Goal: Information Seeking & Learning: Learn about a topic

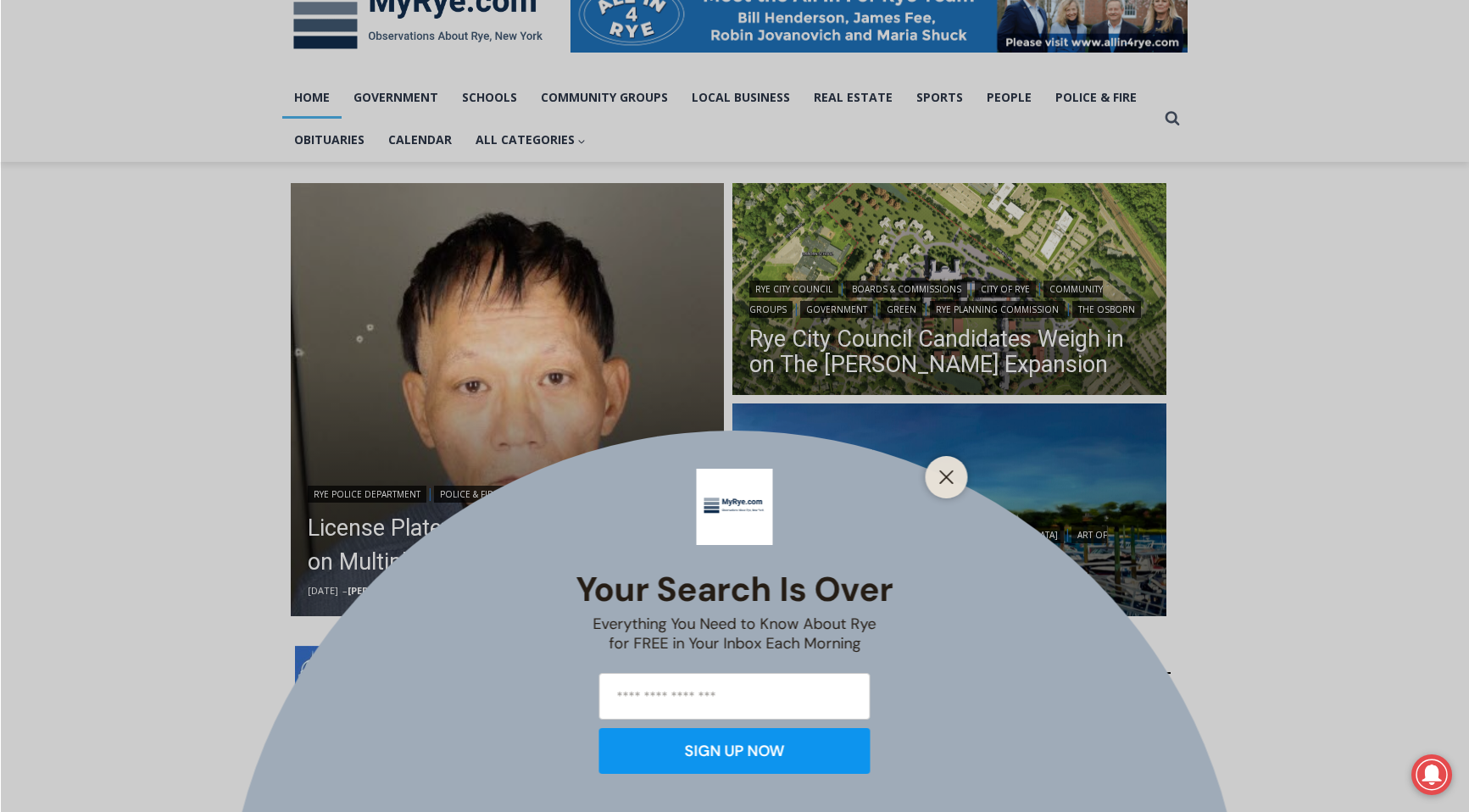
scroll to position [354, 0]
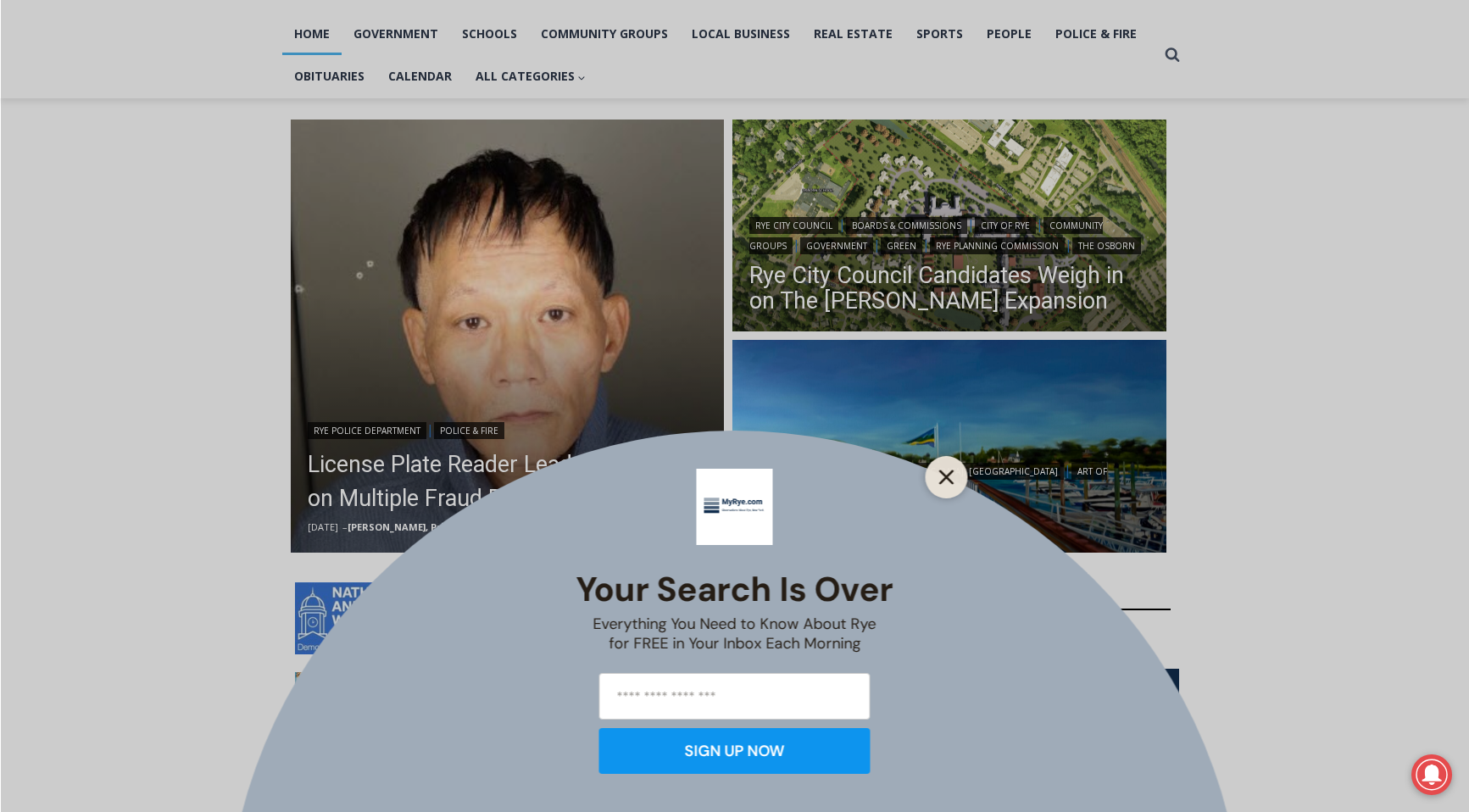
click at [948, 477] on icon "Close" at bounding box center [947, 478] width 16 height 16
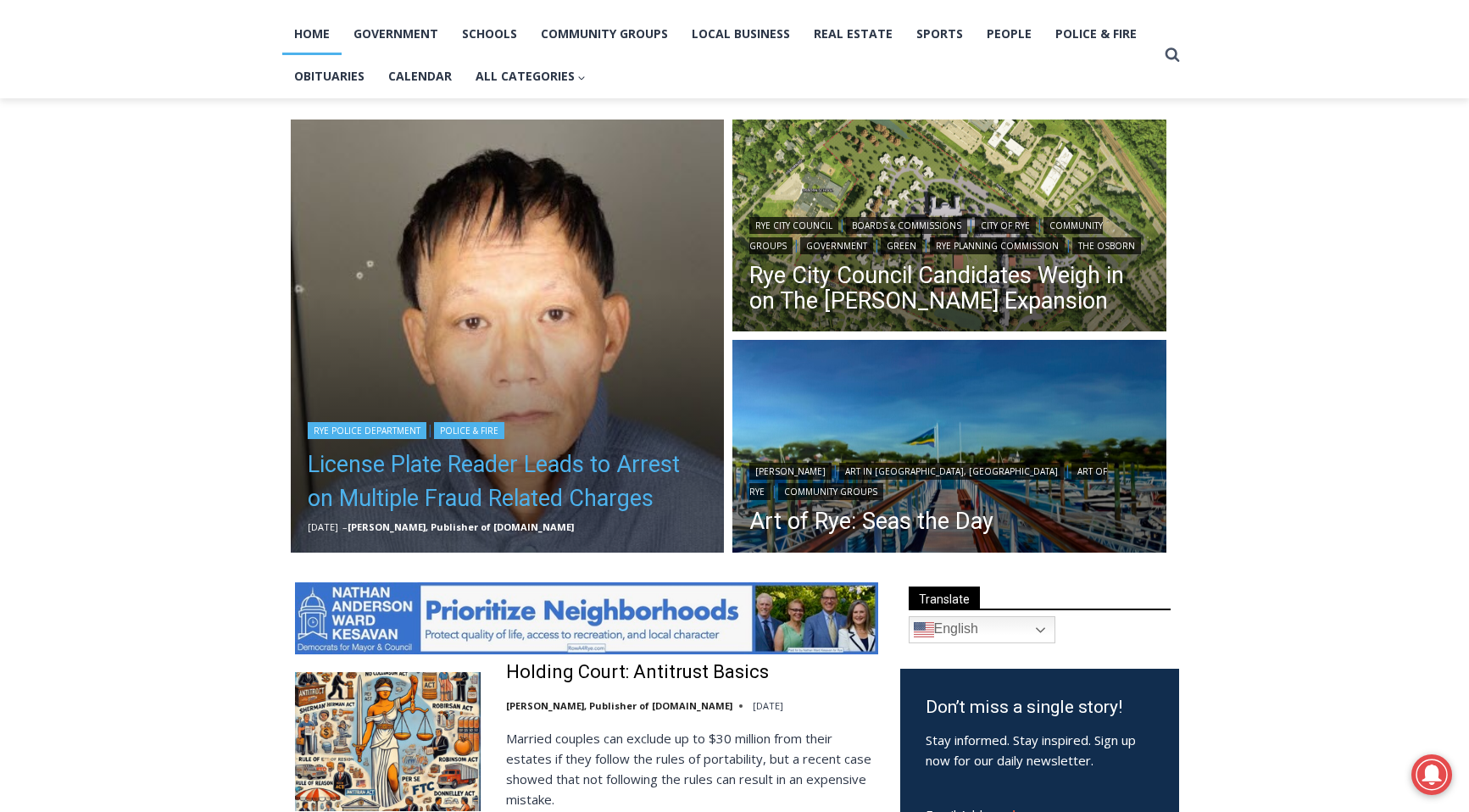
click at [479, 462] on link "License Plate Reader Leads to Arrest on Multiple Fraud Related Charges" at bounding box center [508, 481] width 400 height 68
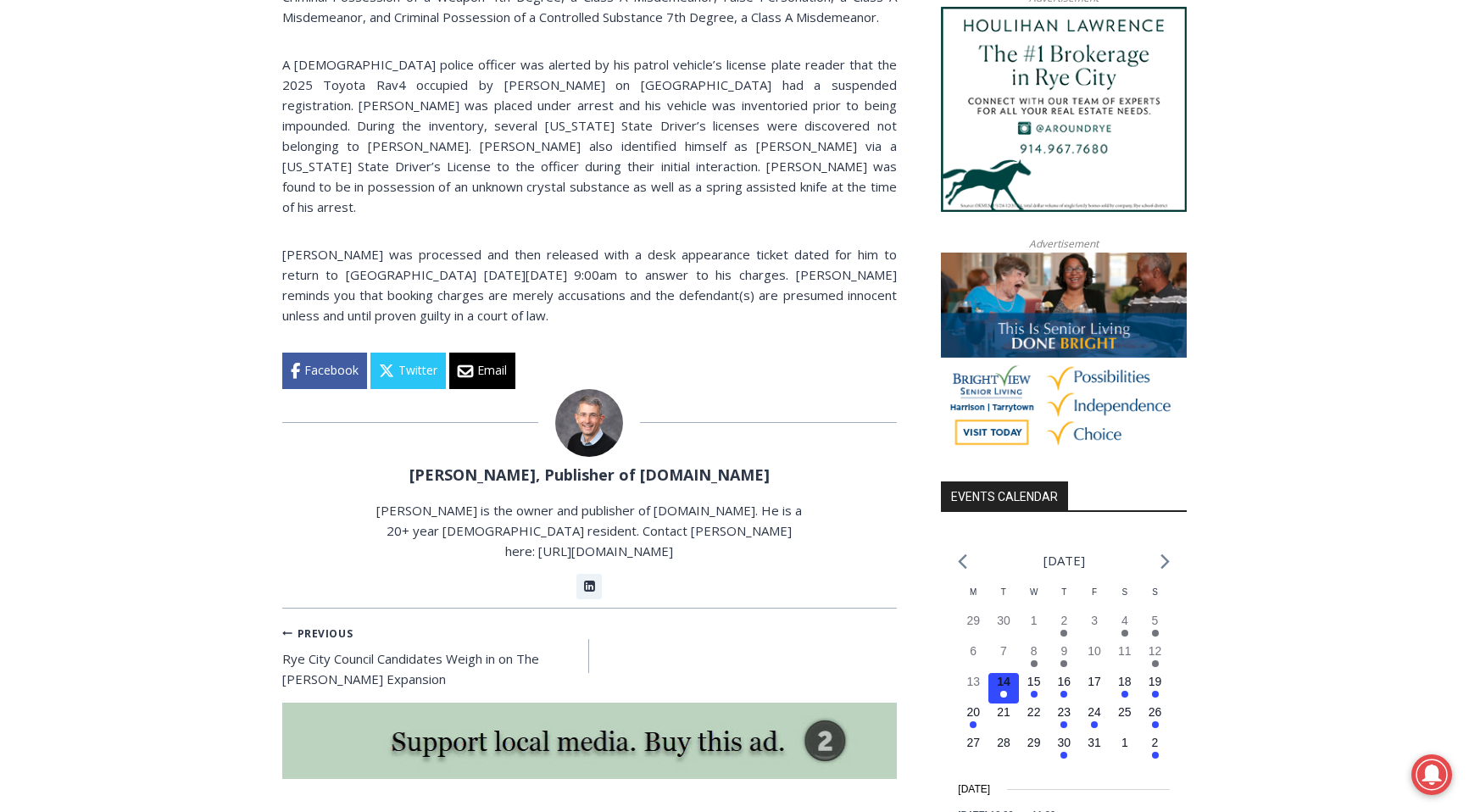
scroll to position [1417, 0]
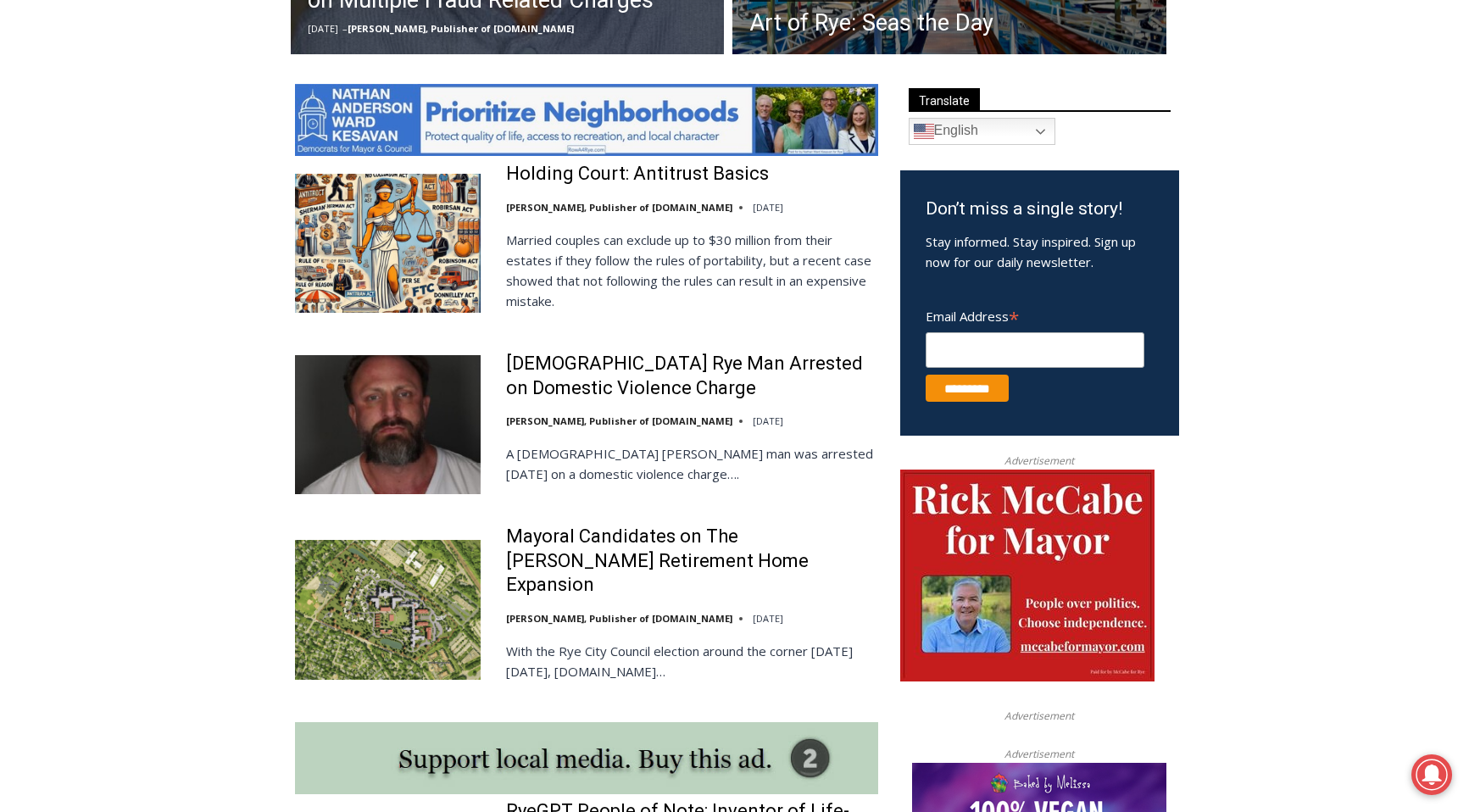
scroll to position [854, 0]
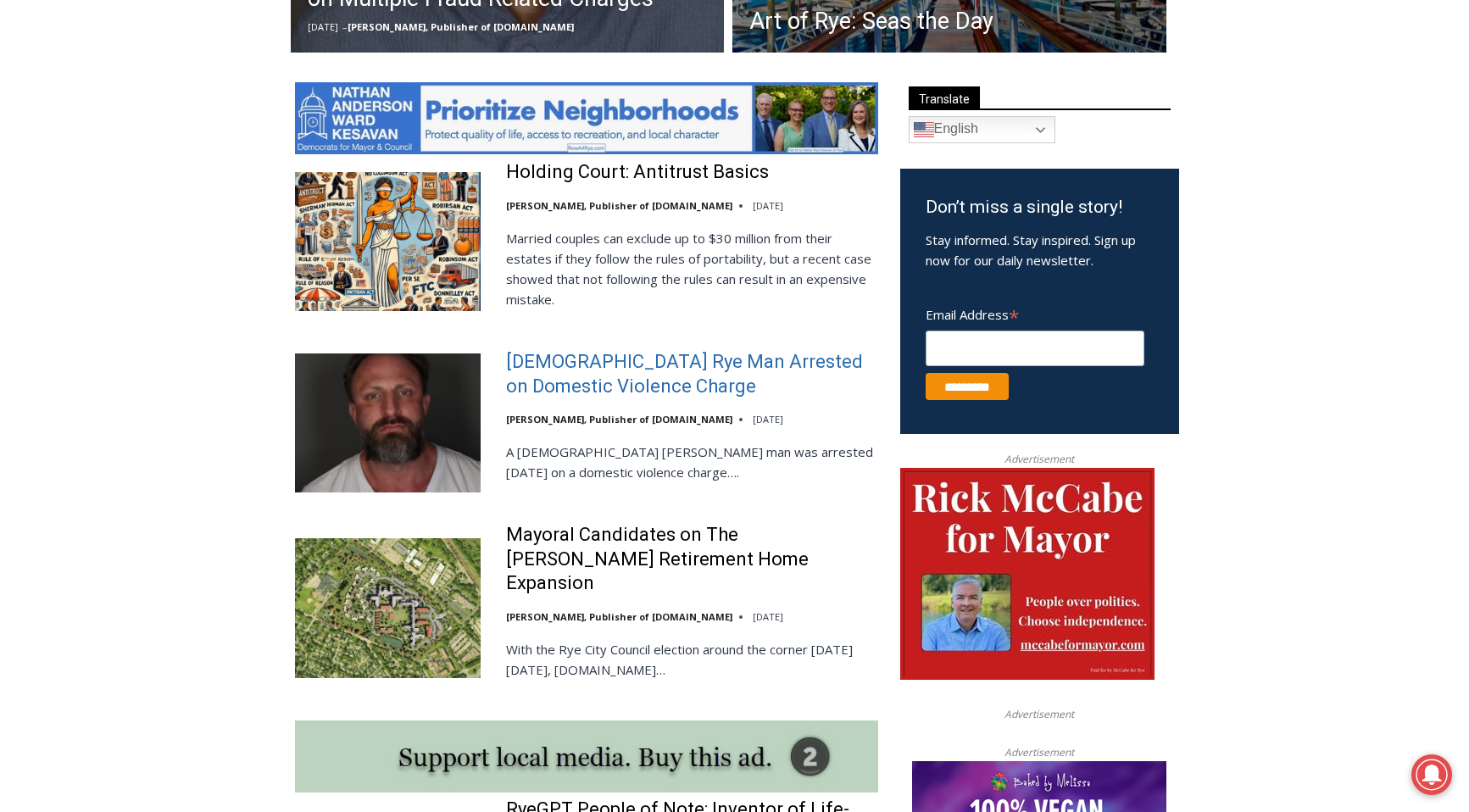
click at [645, 370] on link "[DEMOGRAPHIC_DATA] Rye Man Arrested on Domestic Violence Charge" at bounding box center [692, 374] width 372 height 48
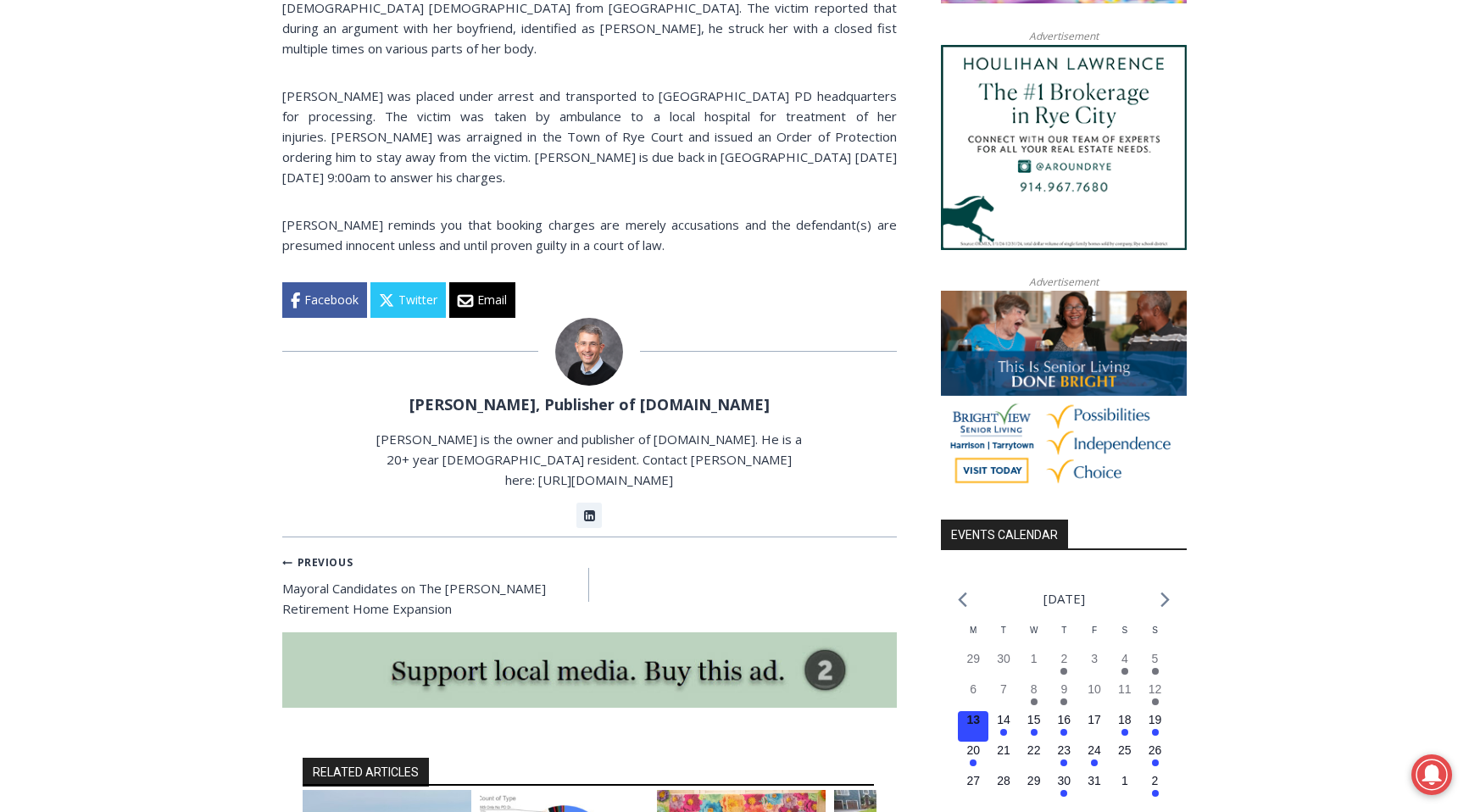
scroll to position [1364, 0]
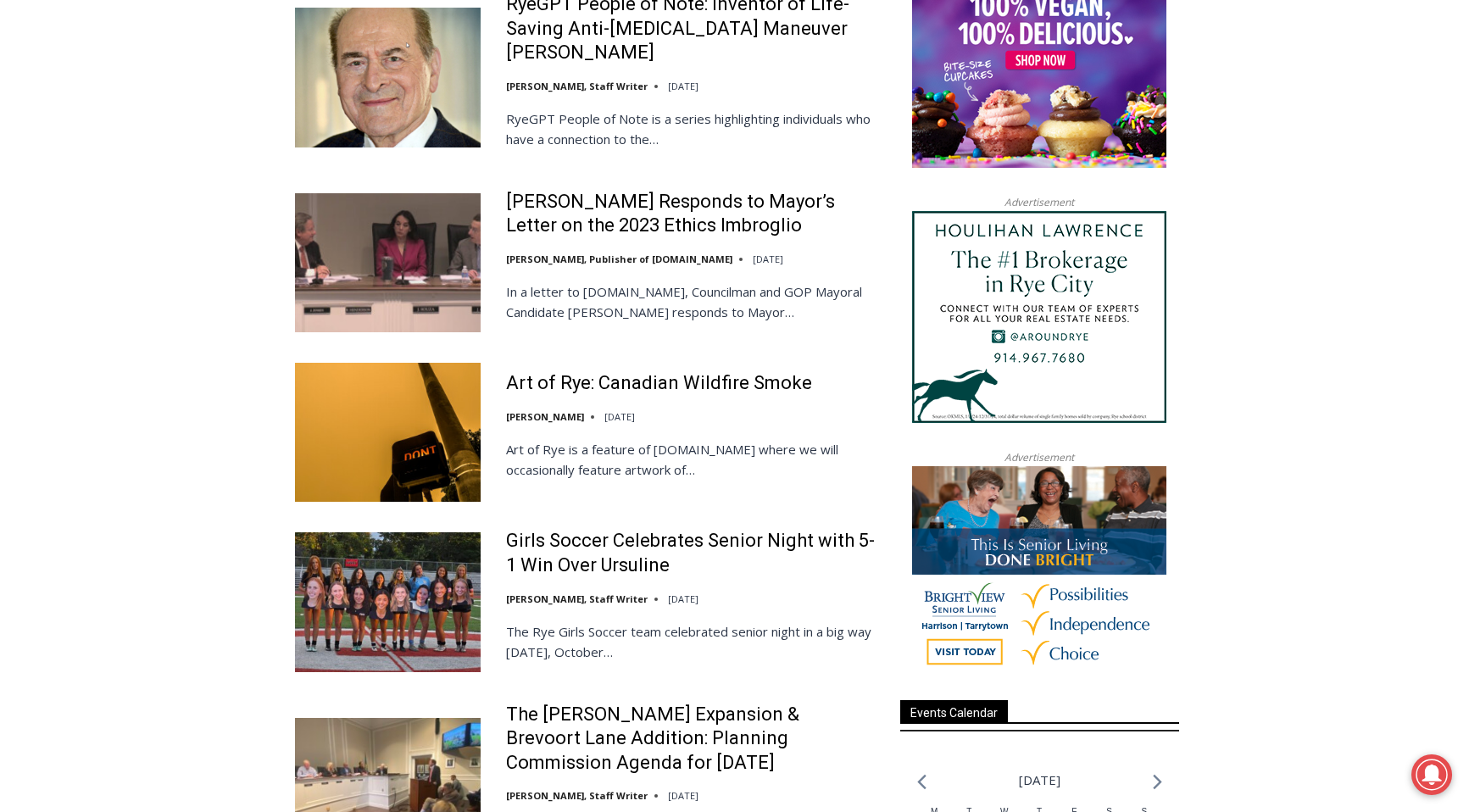
scroll to position [1683, 0]
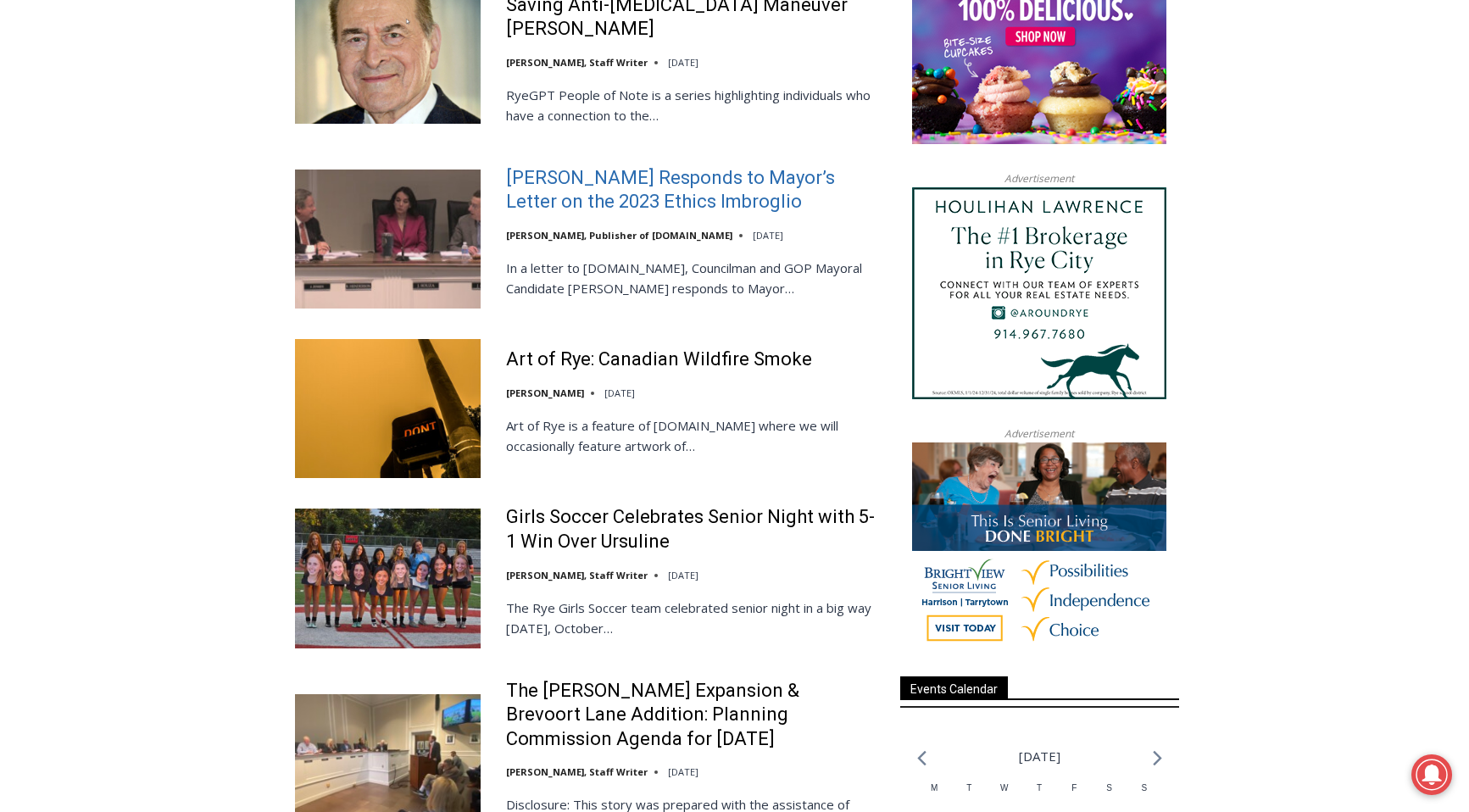
click at [623, 182] on link "[PERSON_NAME] Responds to Mayor’s Letter on the 2023 Ethics Imbroglio" at bounding box center [692, 191] width 372 height 48
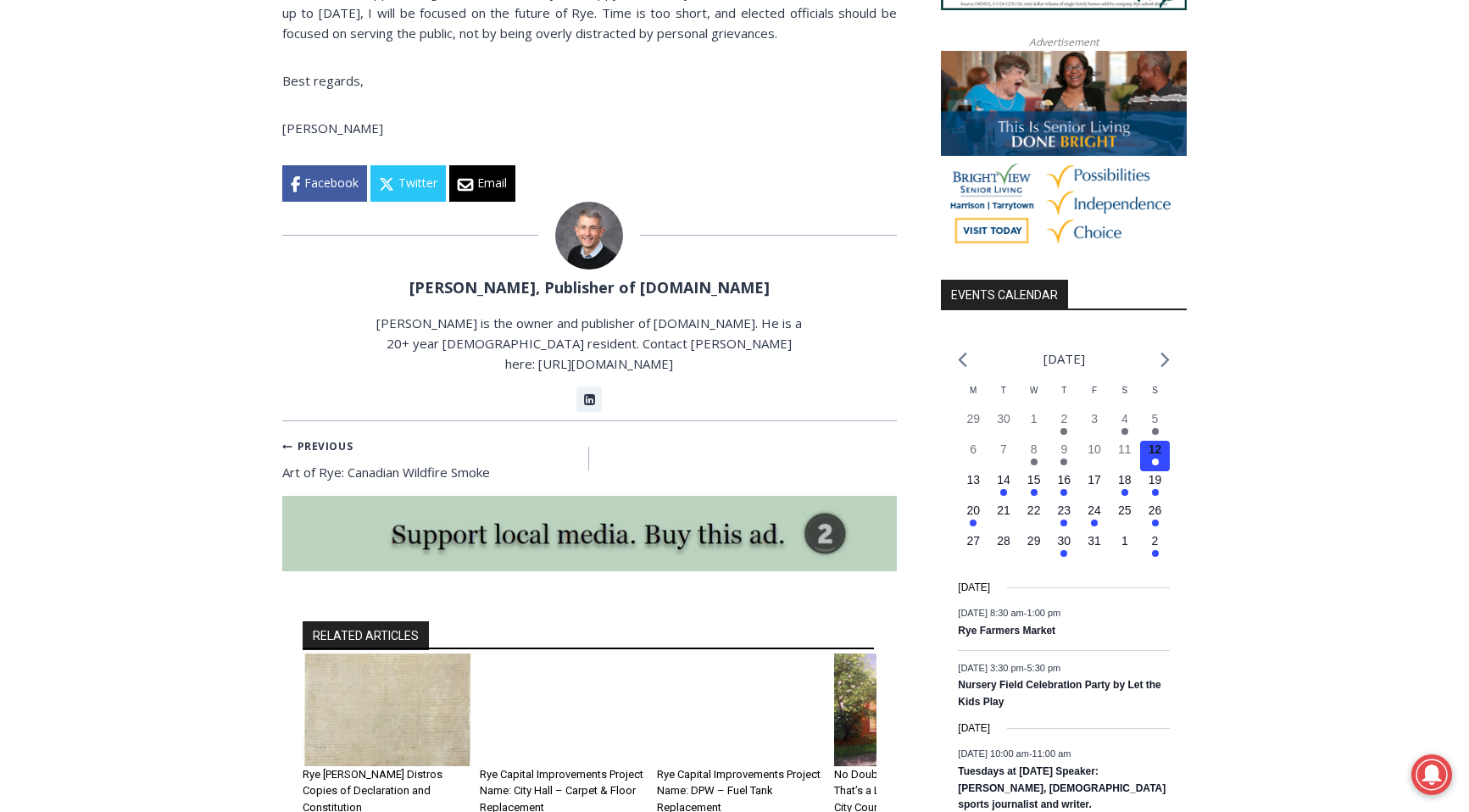
scroll to position [1611, 0]
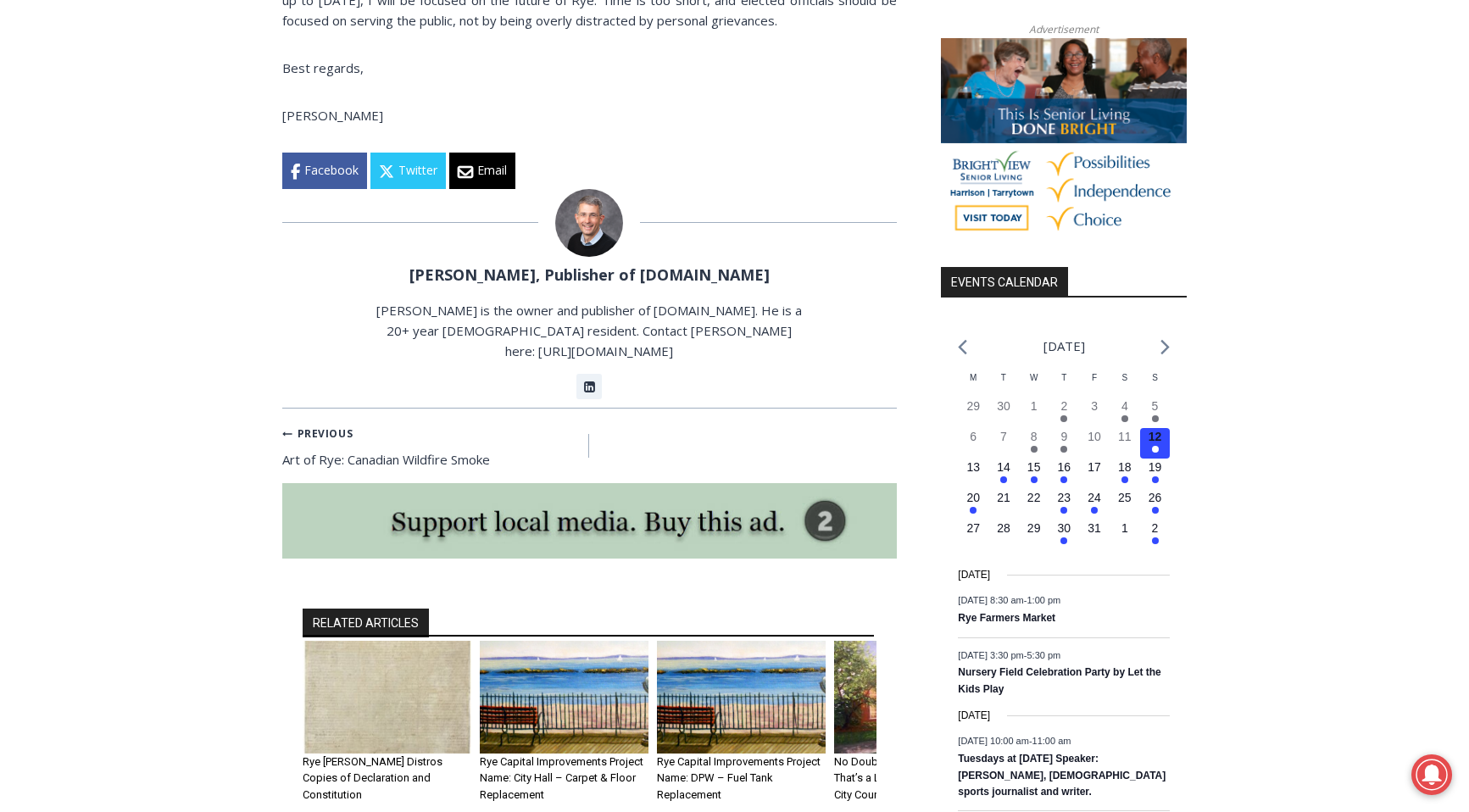
click at [199, 328] on div "Home > Government > Rye City Council > Henderson Responds to Mayor’s Letter on …" at bounding box center [734, 203] width 1469 height 2722
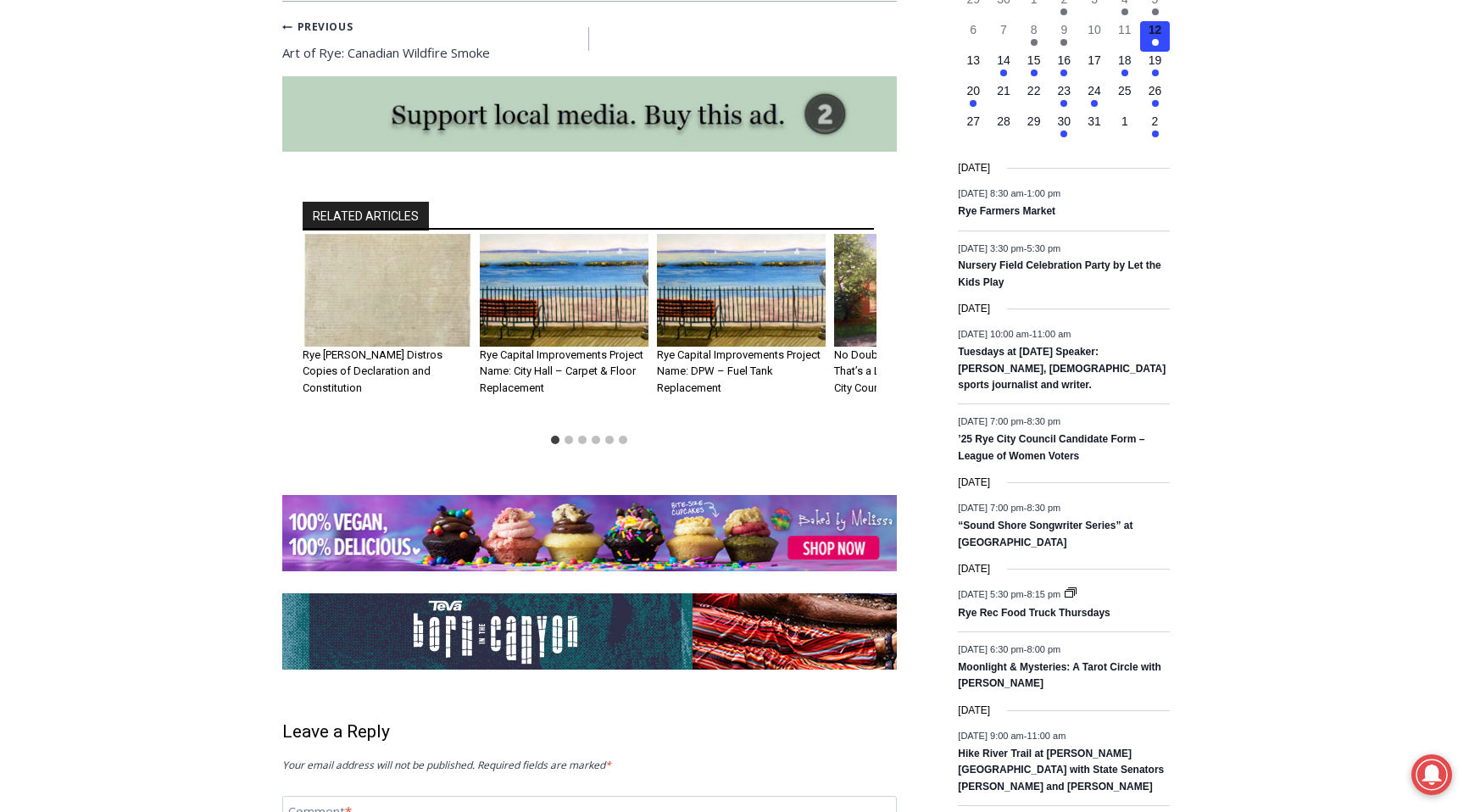
scroll to position [2014, 0]
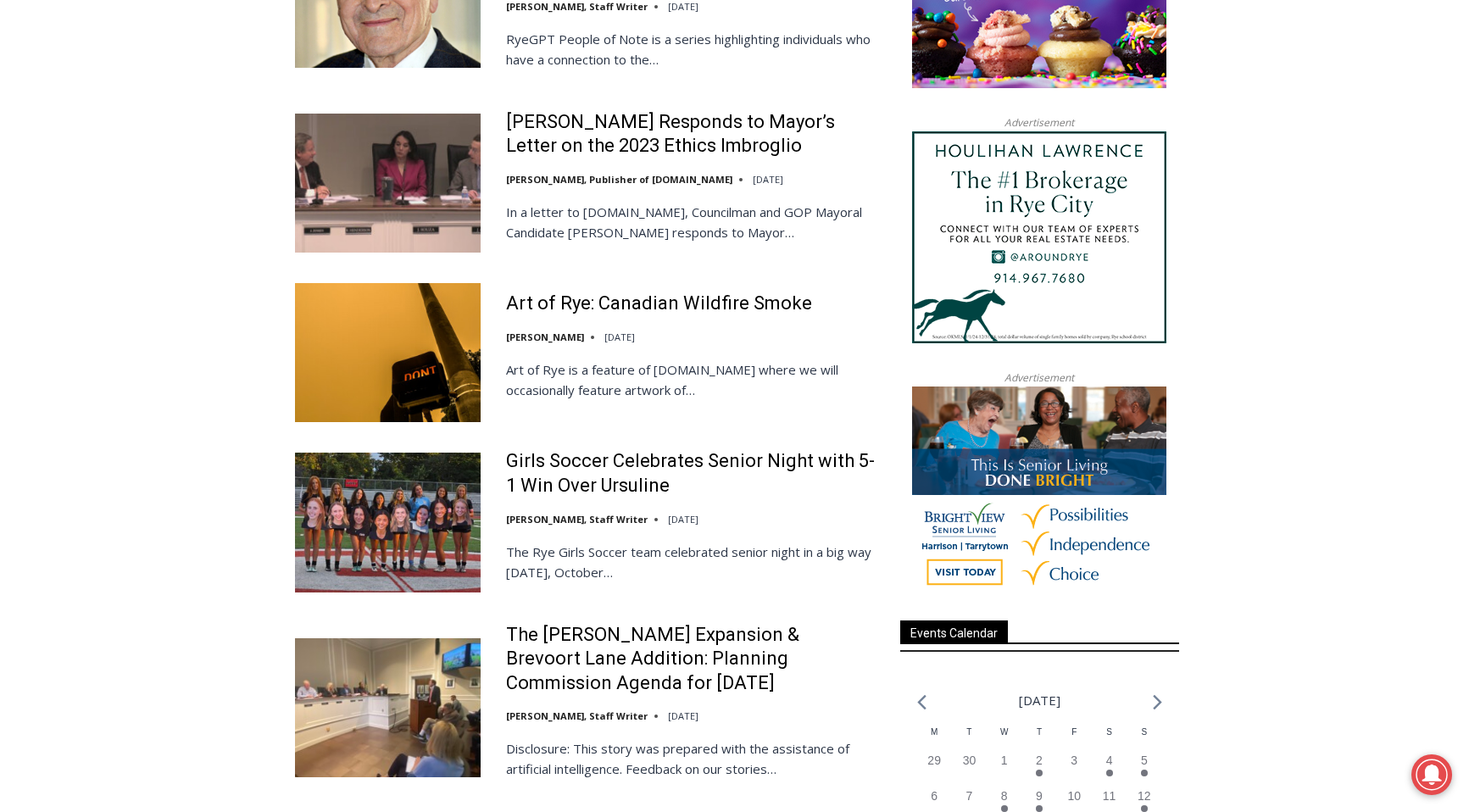
scroll to position [1737, 0]
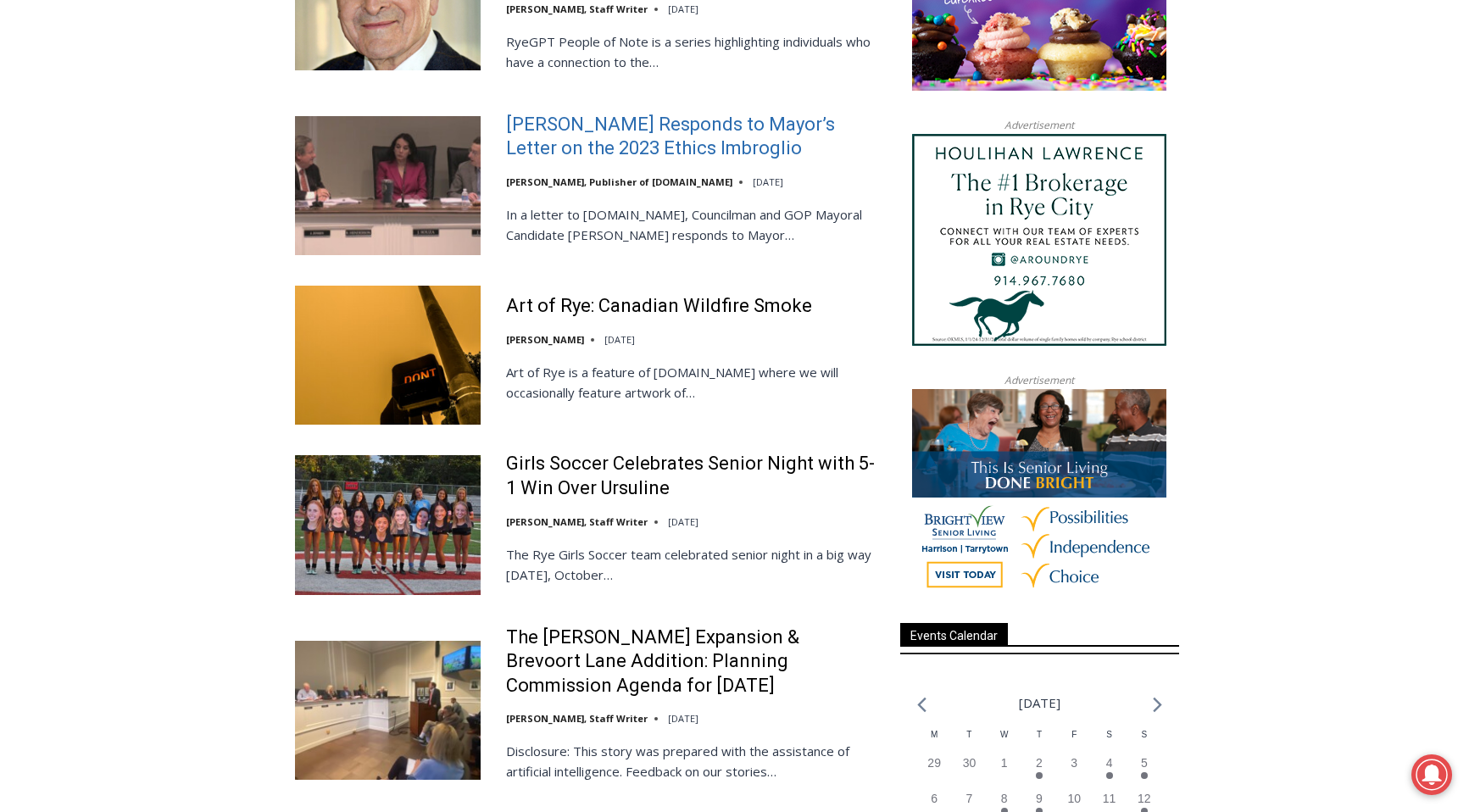
click at [572, 128] on link "[PERSON_NAME] Responds to Mayor’s Letter on the 2023 Ethics Imbroglio" at bounding box center [692, 137] width 372 height 48
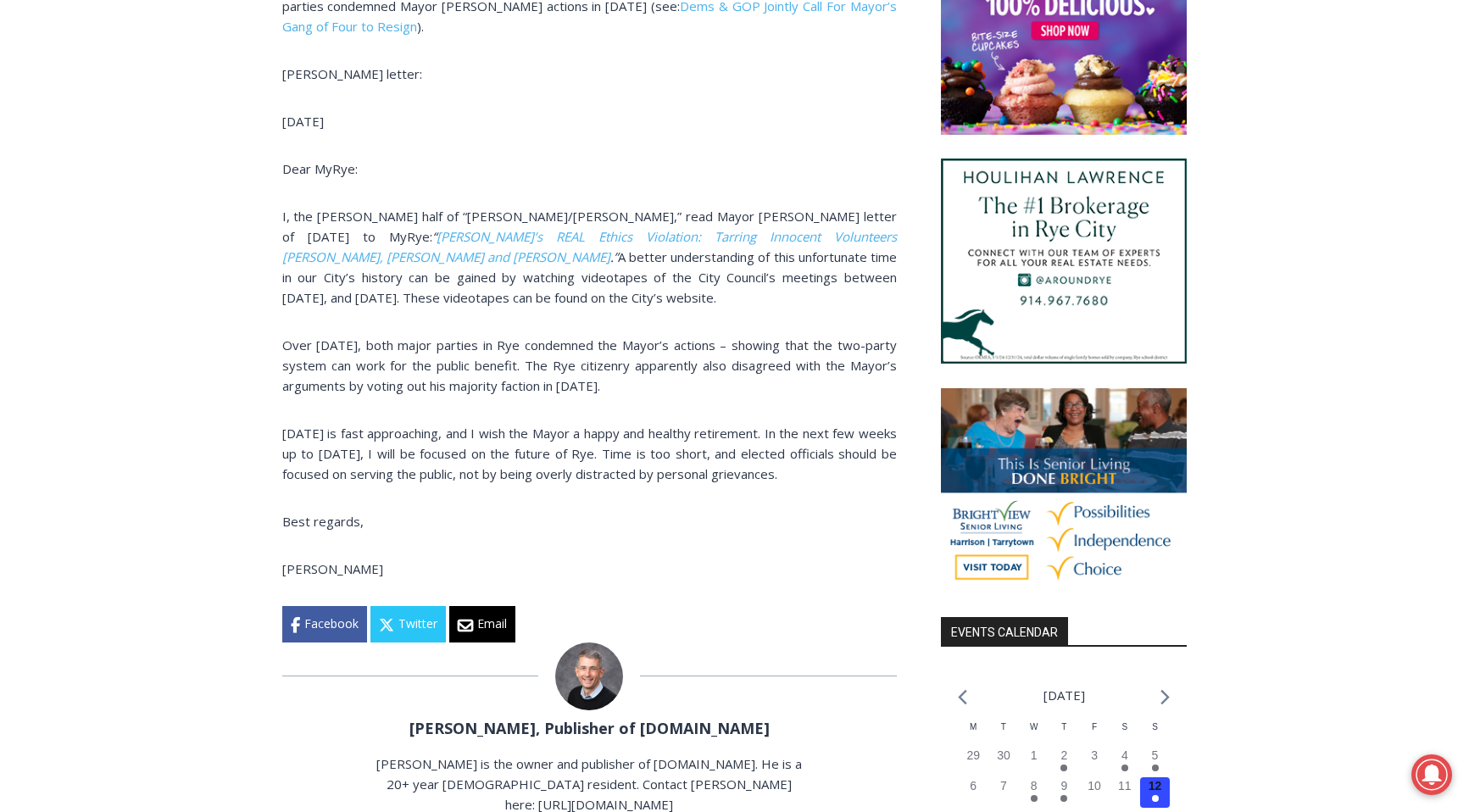
scroll to position [1163, 0]
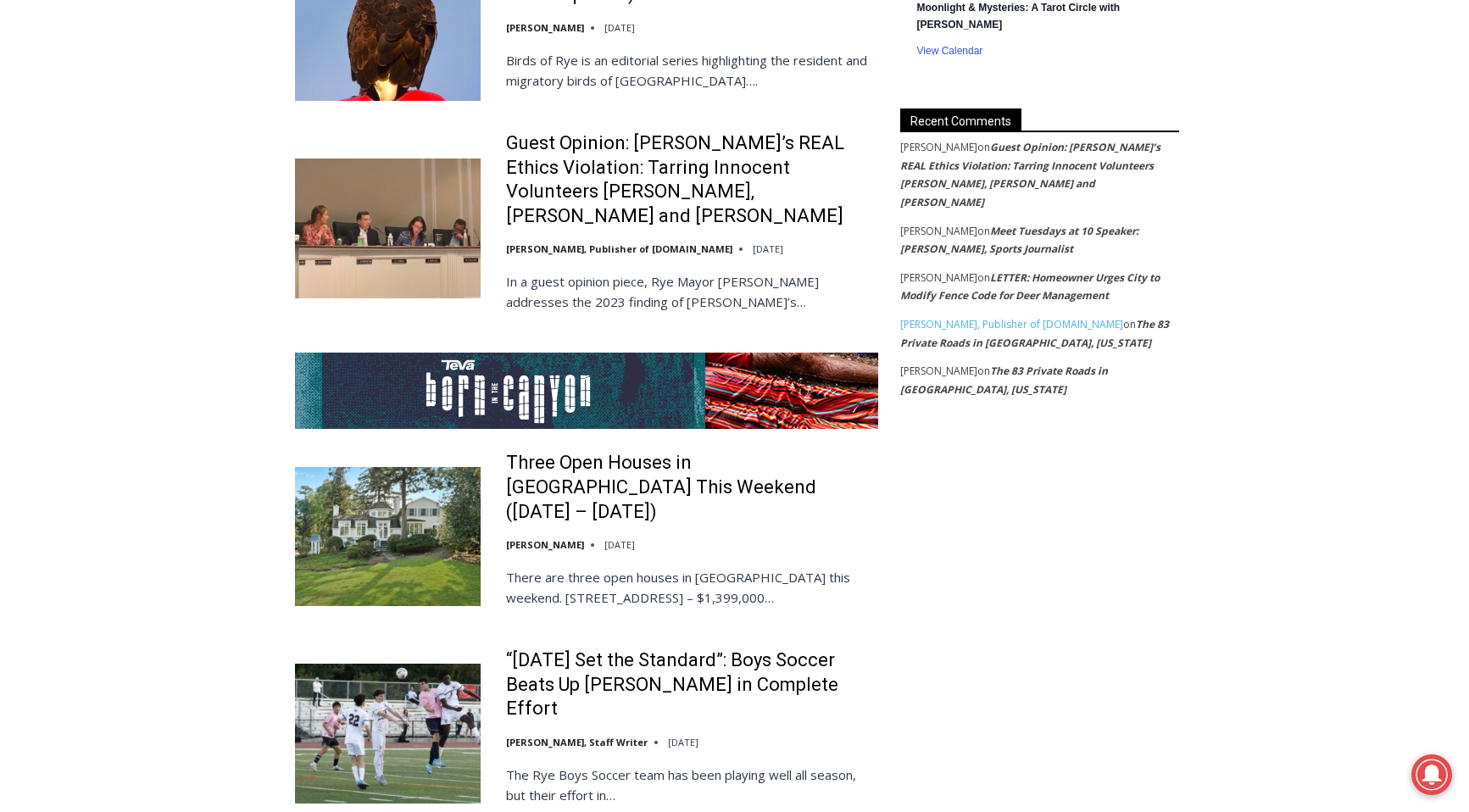
scroll to position [3040, 0]
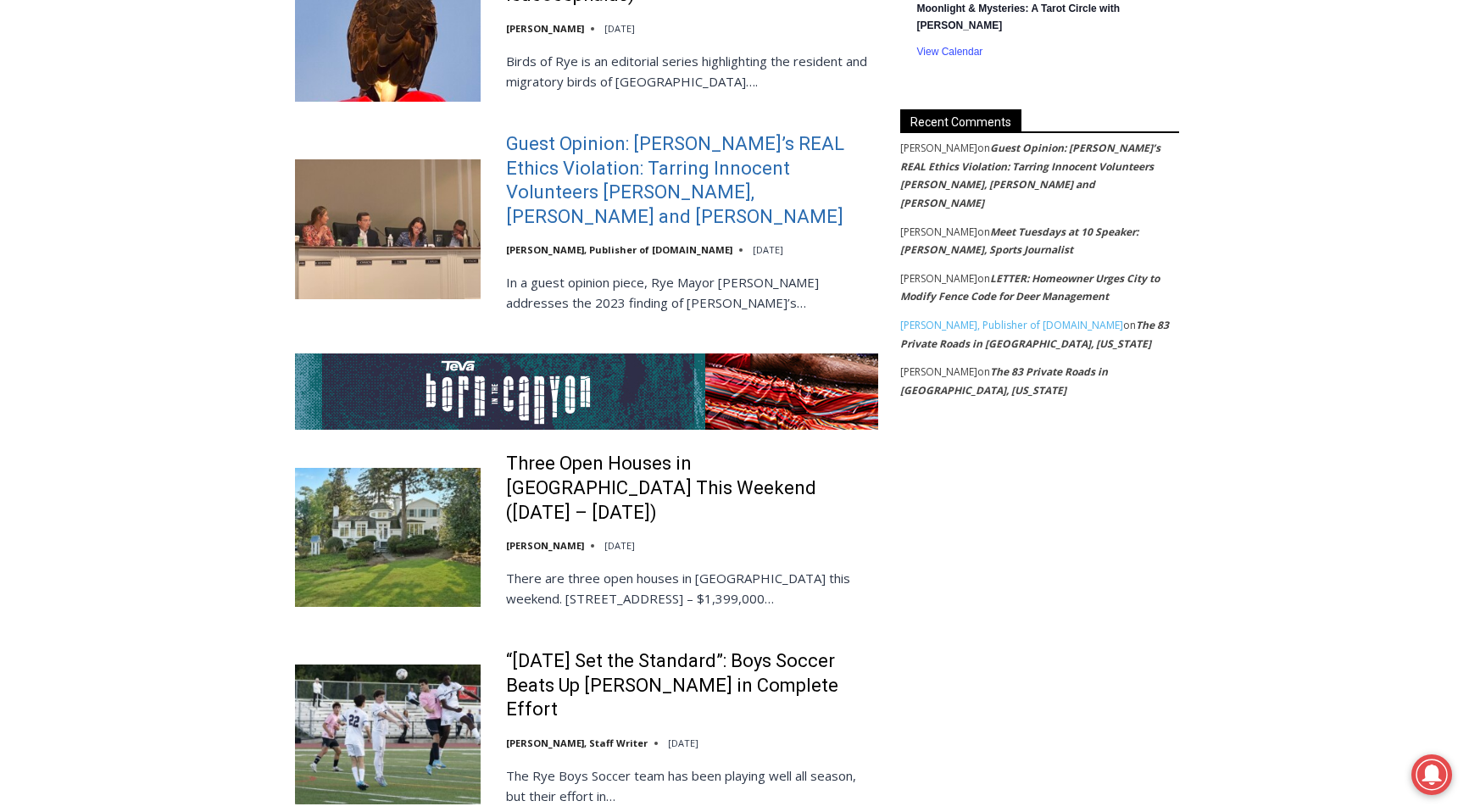
click at [594, 191] on link "Guest Opinion: [PERSON_NAME]’s REAL Ethics Violation: Tarring Innocent Voluntee…" at bounding box center [692, 180] width 372 height 97
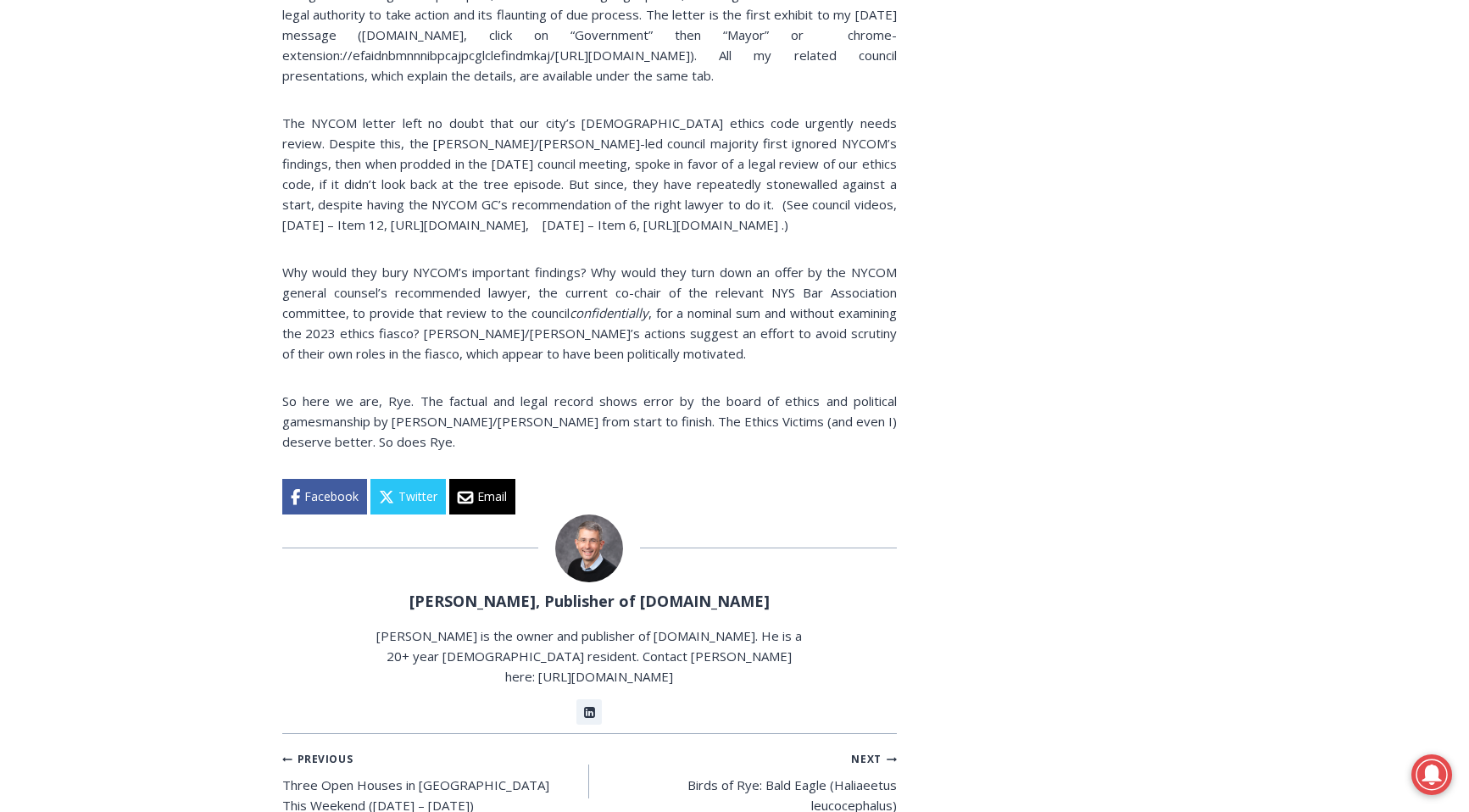
scroll to position [3270, 0]
